Goal: Find specific page/section: Locate a particular part of the current website

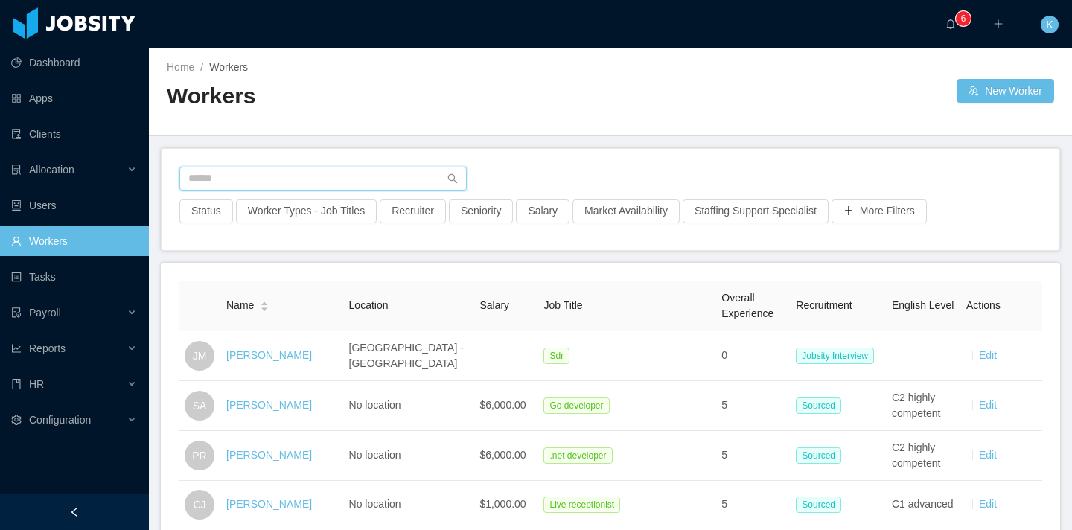
click at [299, 173] on input "text" at bounding box center [322, 179] width 287 height 24
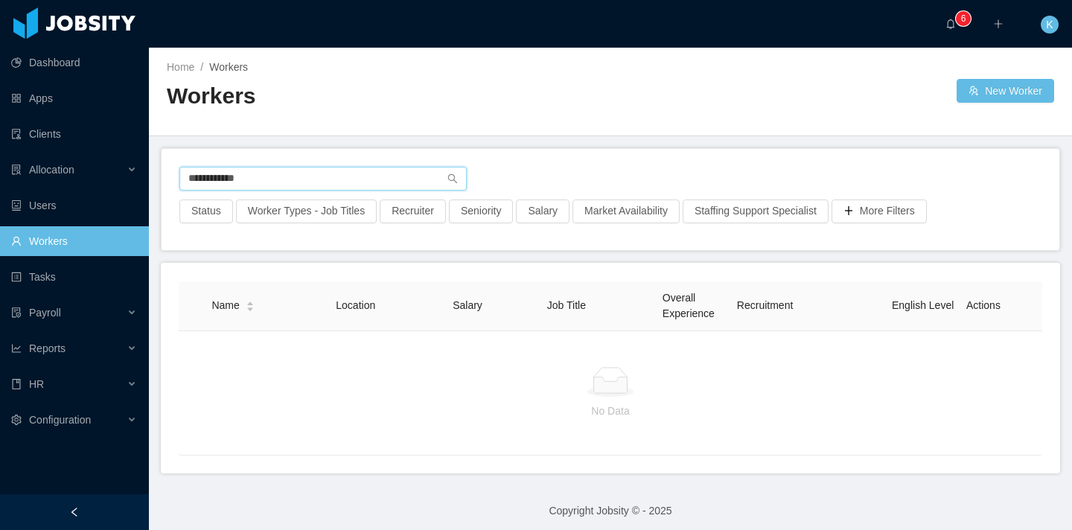
type input "**********"
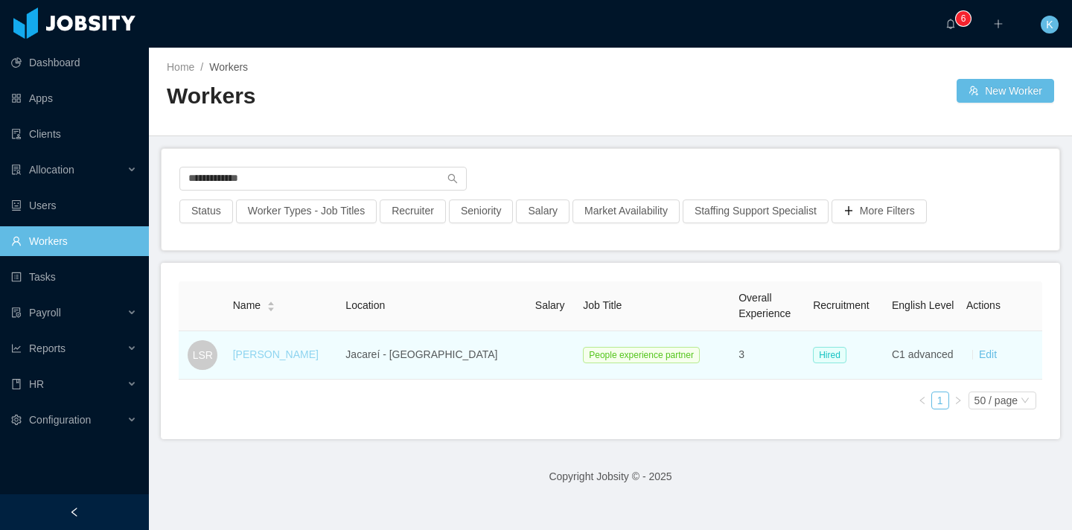
click at [304, 357] on link "Leonardo Strazza Reis" at bounding box center [276, 354] width 86 height 12
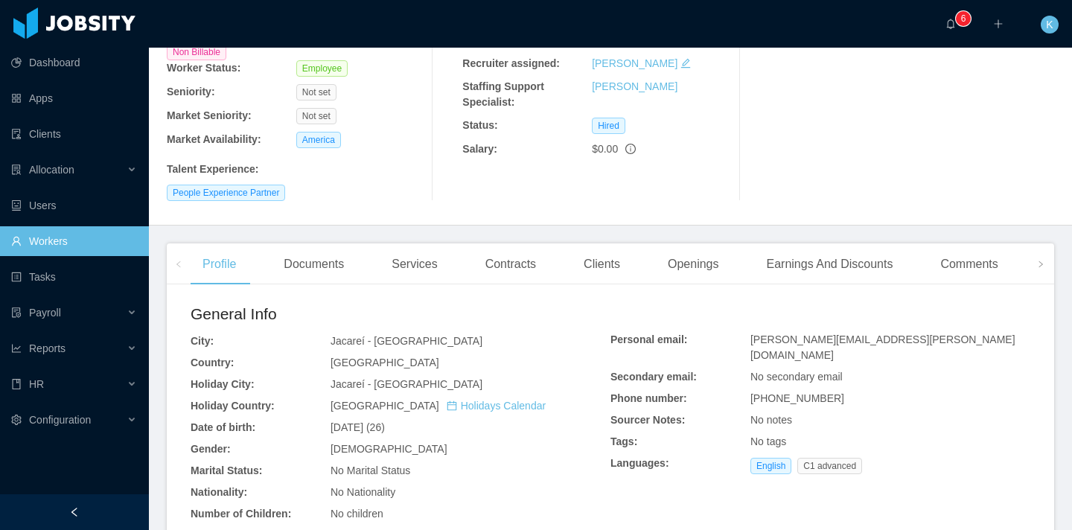
scroll to position [182, 0]
